Goal: Browse casually: Explore the website without a specific task or goal

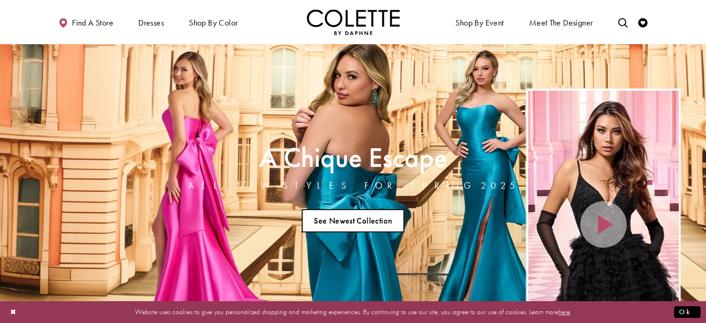
click at [349, 229] on link "See Newest Collection" at bounding box center [353, 220] width 103 height 23
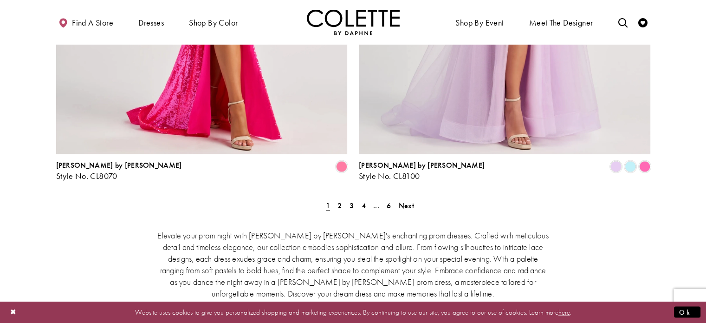
scroll to position [1919, 0]
click at [340, 201] on span "2" at bounding box center [339, 206] width 4 height 10
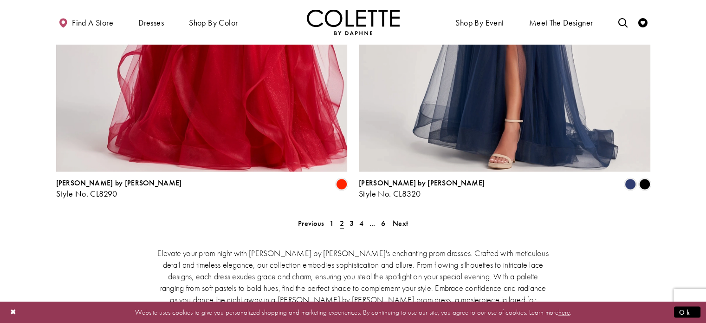
scroll to position [1903, 0]
click at [350, 218] on span "3" at bounding box center [351, 223] width 4 height 10
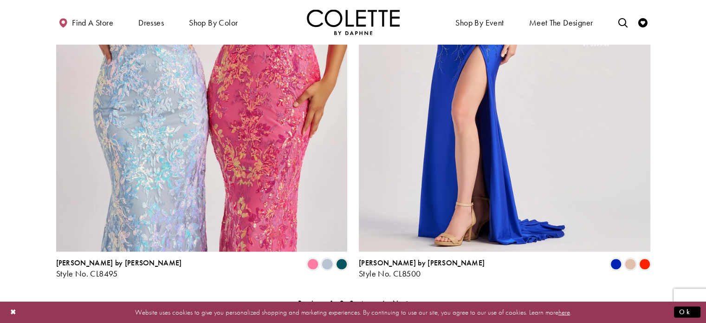
scroll to position [1823, 0]
click at [361, 297] on span "4" at bounding box center [361, 302] width 4 height 10
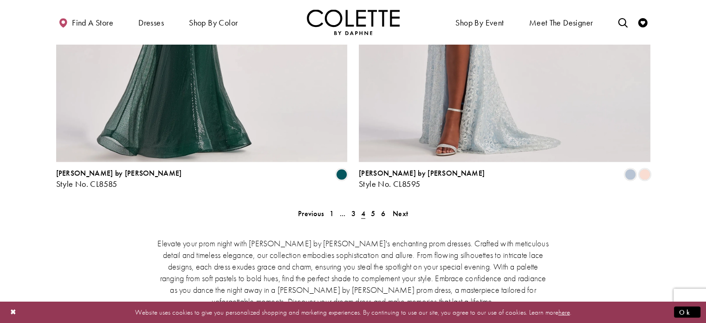
scroll to position [1913, 0]
click at [374, 207] on span "5" at bounding box center [373, 212] width 4 height 10
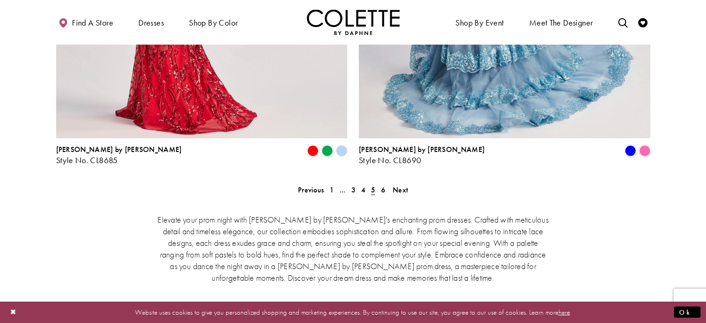
scroll to position [1929, 0]
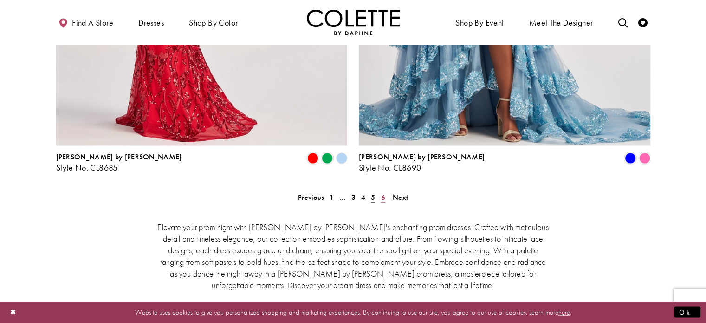
click at [382, 192] on span "6" at bounding box center [383, 197] width 4 height 10
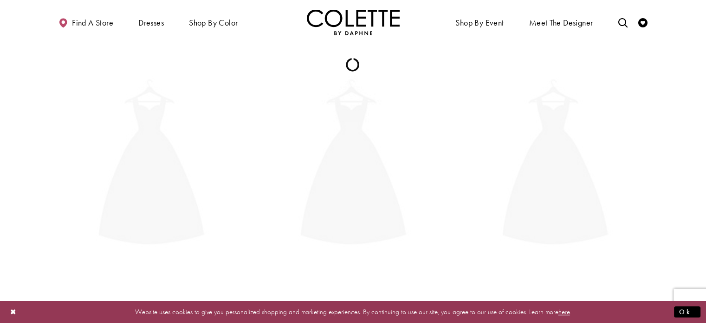
scroll to position [238, 0]
